Goal: Find specific page/section: Find specific page/section

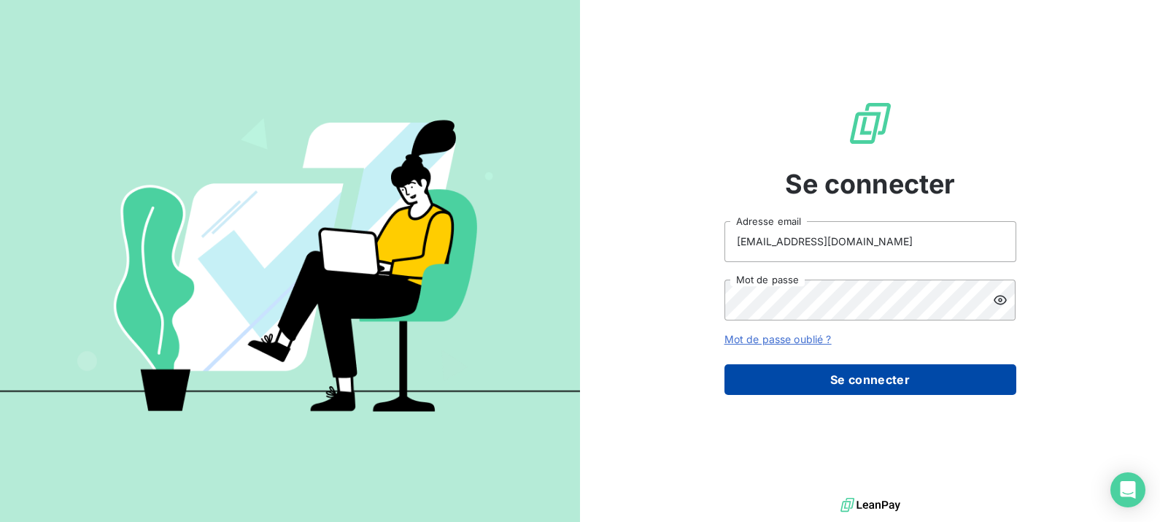
click at [878, 383] on button "Se connecter" at bounding box center [870, 379] width 292 height 31
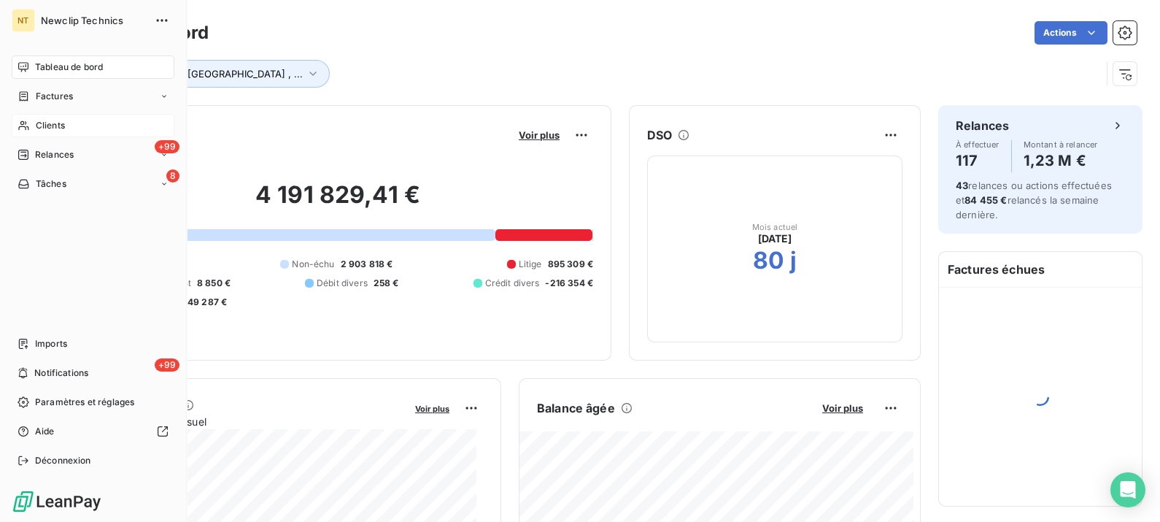
click at [31, 124] on div "Clients" at bounding box center [93, 125] width 163 height 23
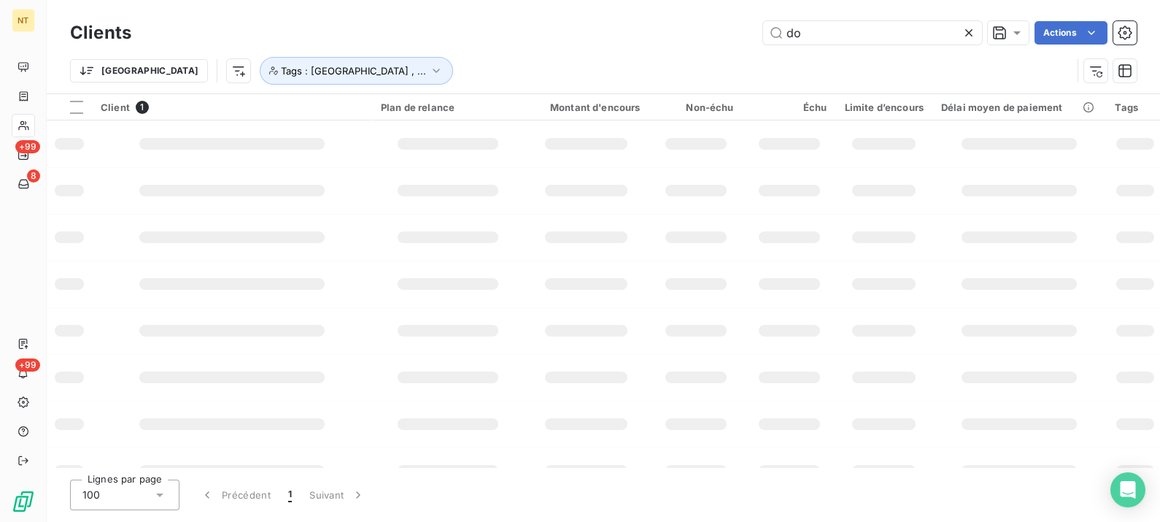
type input "d"
type input "dax"
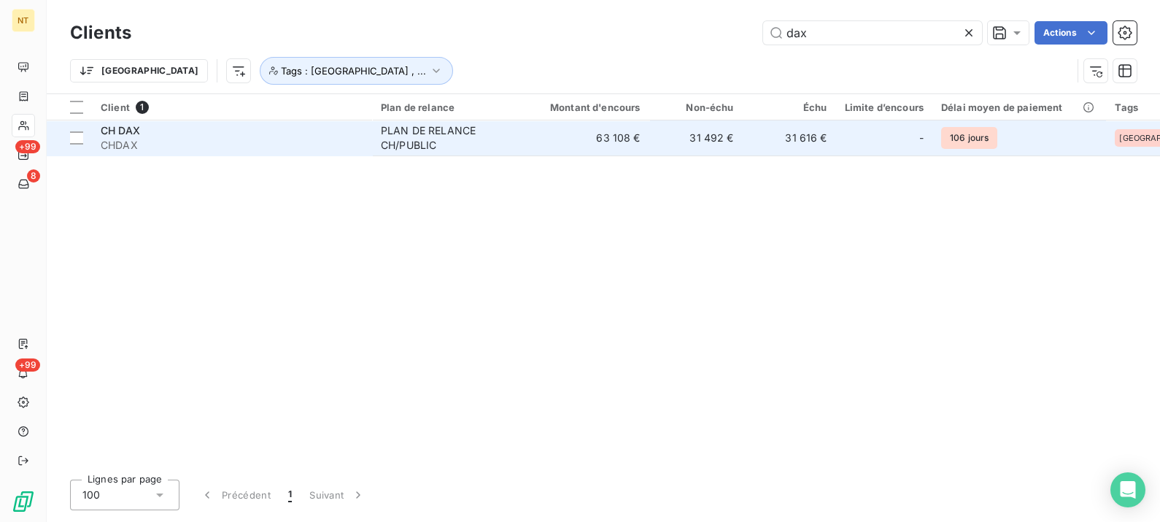
click at [433, 122] on td "PLAN DE RELANCE CH/PUBLIC" at bounding box center [448, 137] width 152 height 35
